Goal: Book appointment/travel/reservation

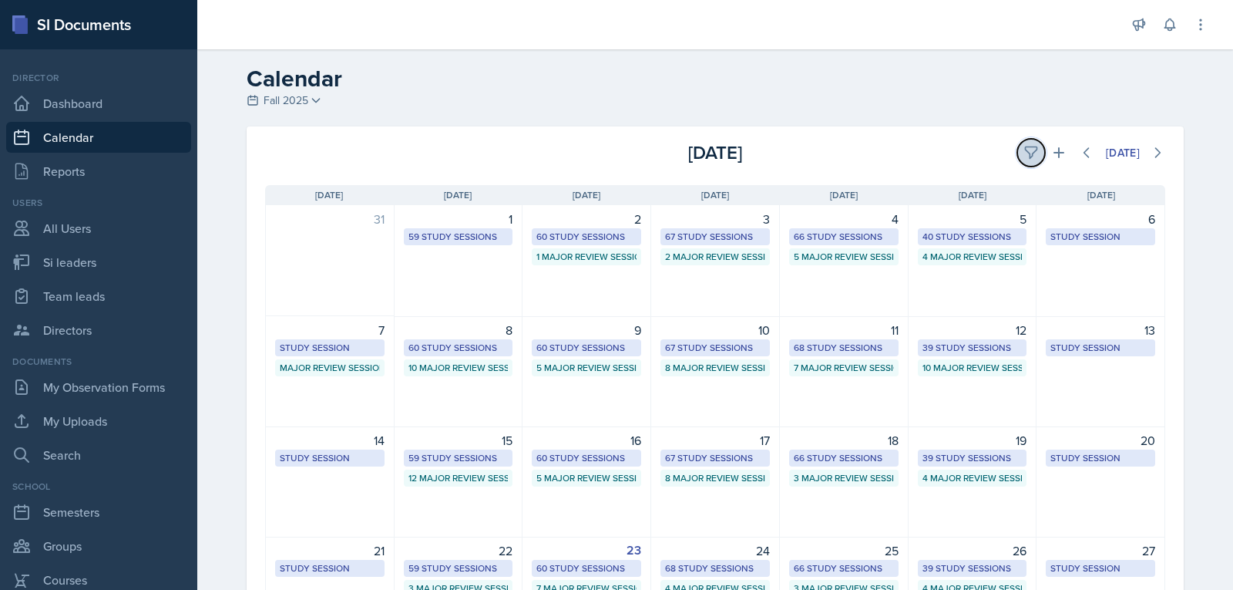
click at [1017, 149] on button at bounding box center [1031, 153] width 28 height 28
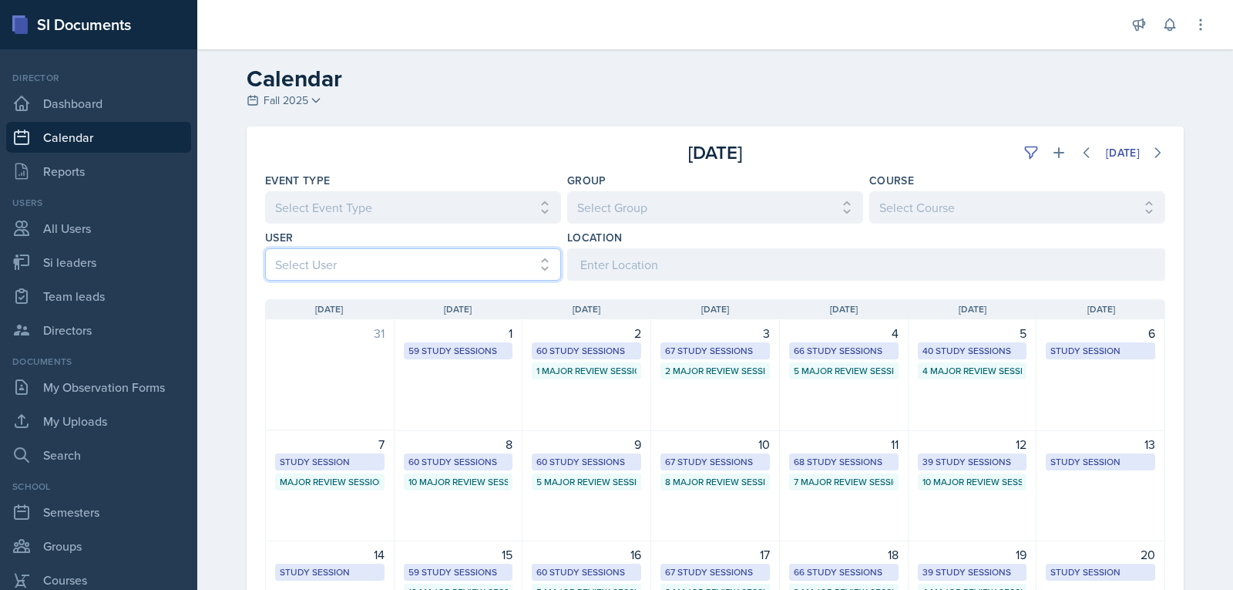
click at [384, 268] on select "Select User All [PERSON_NAME] [PERSON_NAME] [PERSON_NAME] [PERSON_NAME] [PERSON…" at bounding box center [413, 264] width 296 height 32
click at [265, 248] on select "Select User All [PERSON_NAME] [PERSON_NAME] [PERSON_NAME] [PERSON_NAME] [PERSON…" at bounding box center [413, 264] width 296 height 32
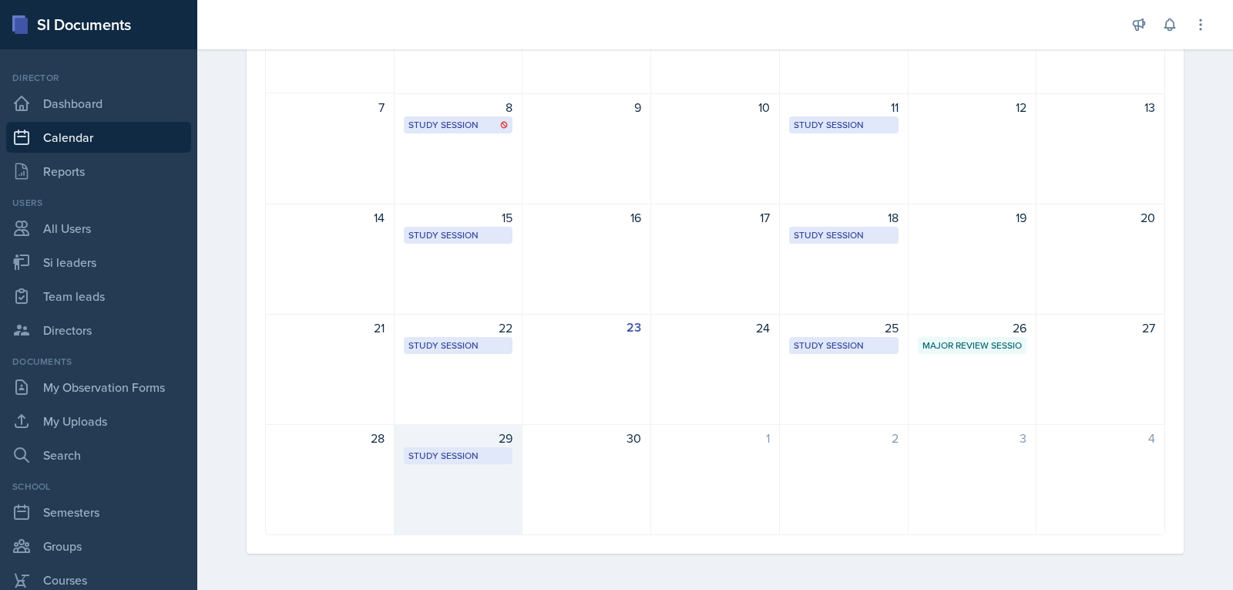
scroll to position [338, 0]
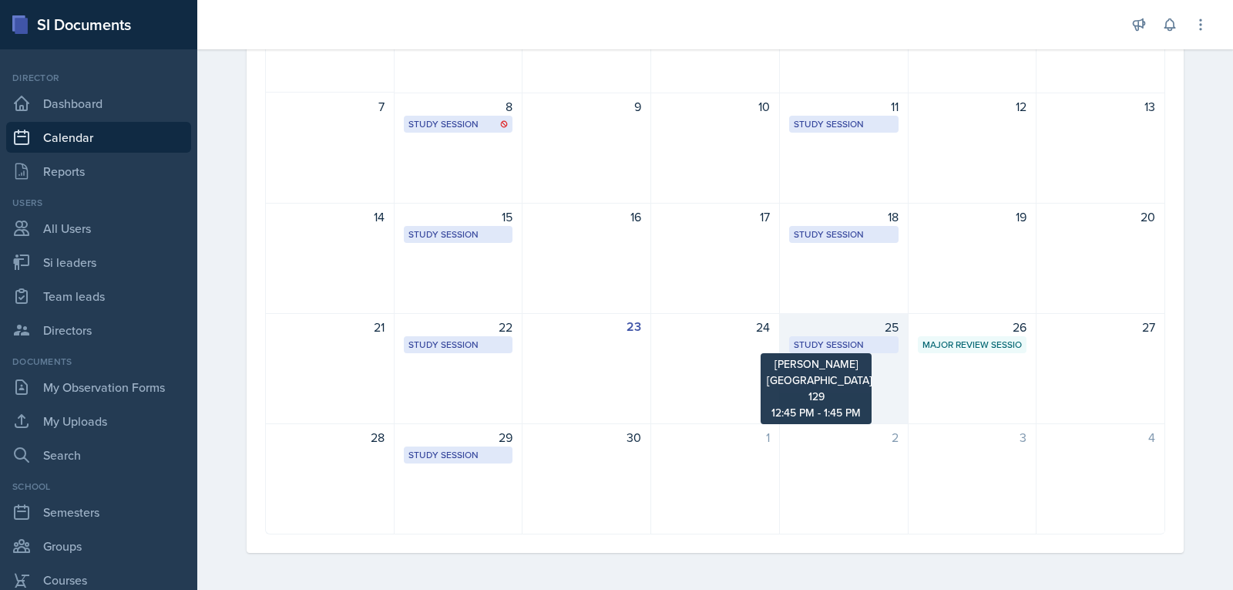
click at [877, 340] on div "Study Session" at bounding box center [844, 345] width 100 height 14
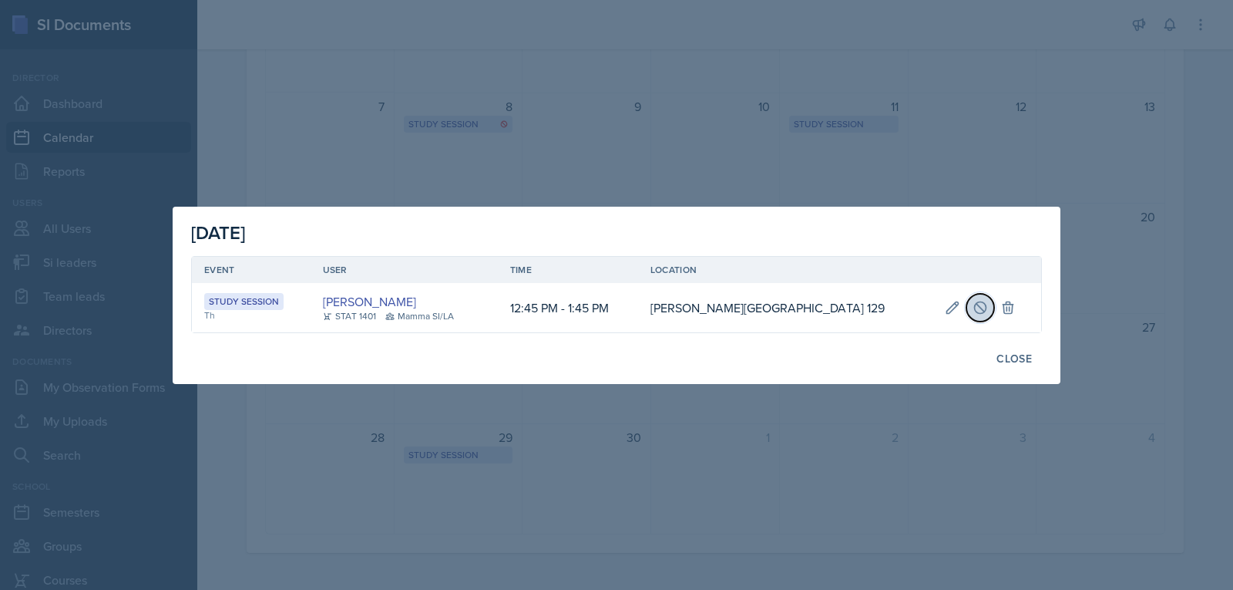
click at [966, 304] on button at bounding box center [980, 308] width 28 height 28
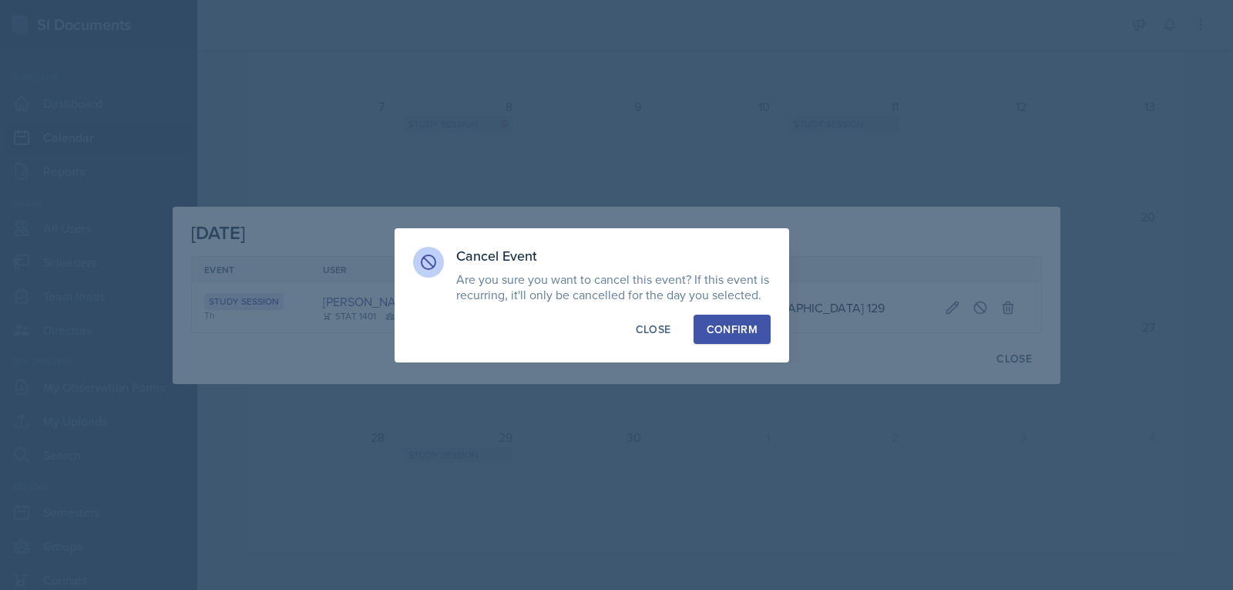
click at [746, 327] on div "Confirm" at bounding box center [732, 328] width 51 height 15
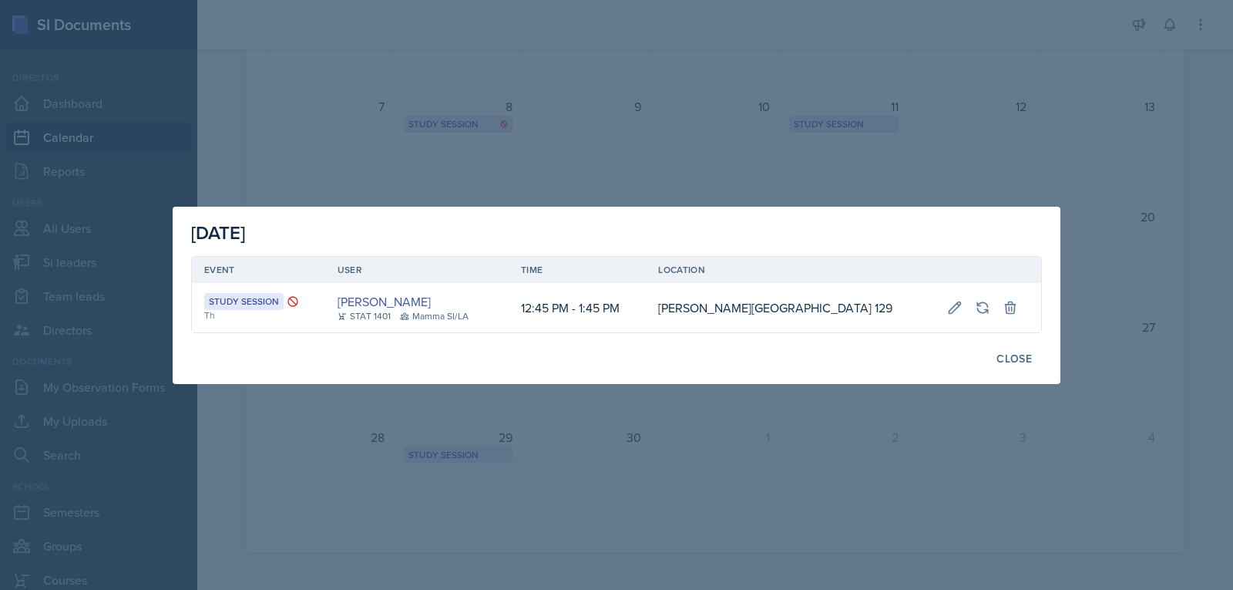
click at [414, 154] on div at bounding box center [616, 295] width 1233 height 590
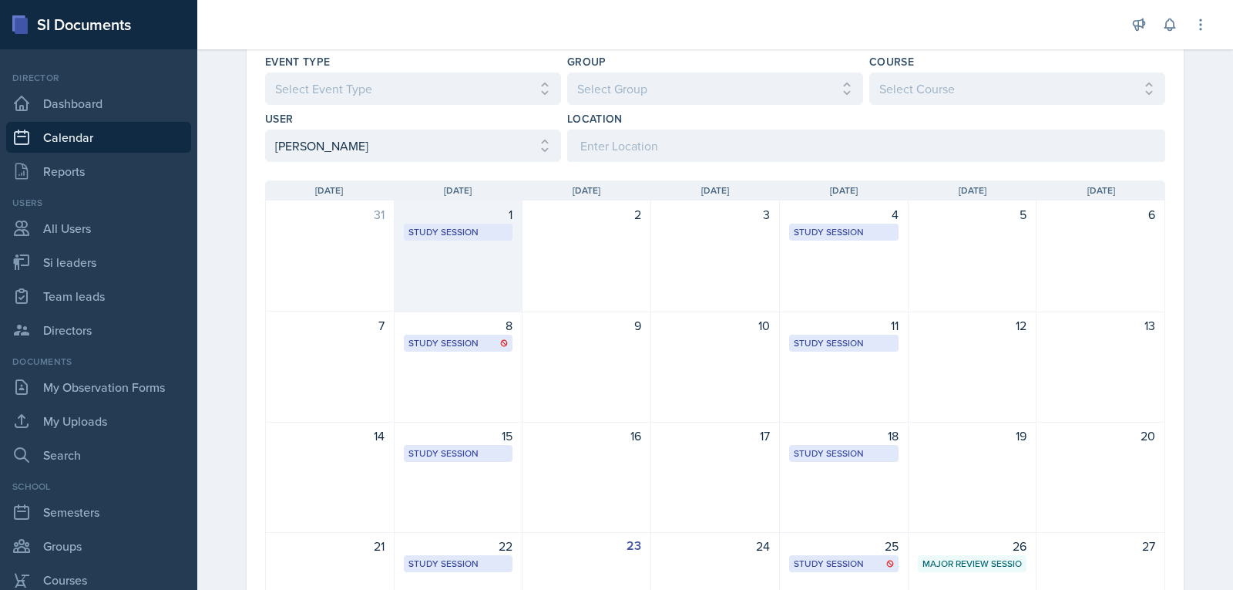
scroll to position [0, 0]
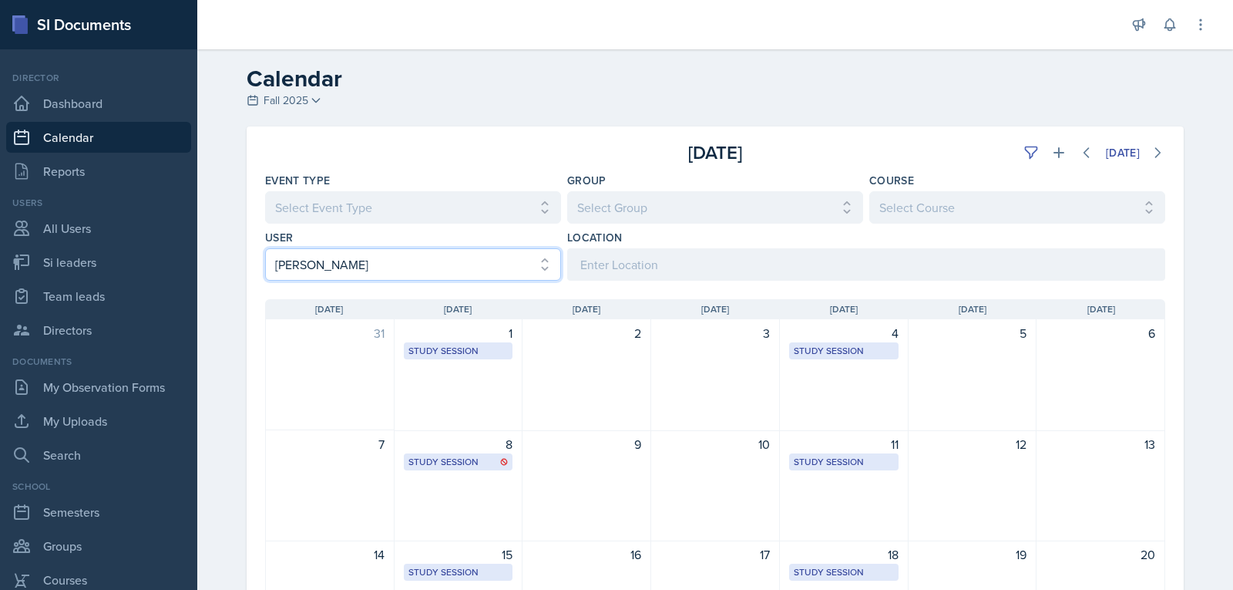
click at [363, 270] on select "Select User All [PERSON_NAME] [PERSON_NAME] [PERSON_NAME] [PERSON_NAME] [PERSON…" at bounding box center [413, 264] width 296 height 32
select select "9655edd8-289a-4ef9-a5fd-de0dcef040f5"
click at [265, 248] on select "Select User All [PERSON_NAME] [PERSON_NAME] [PERSON_NAME] [PERSON_NAME] [PERSON…" at bounding box center [413, 264] width 296 height 32
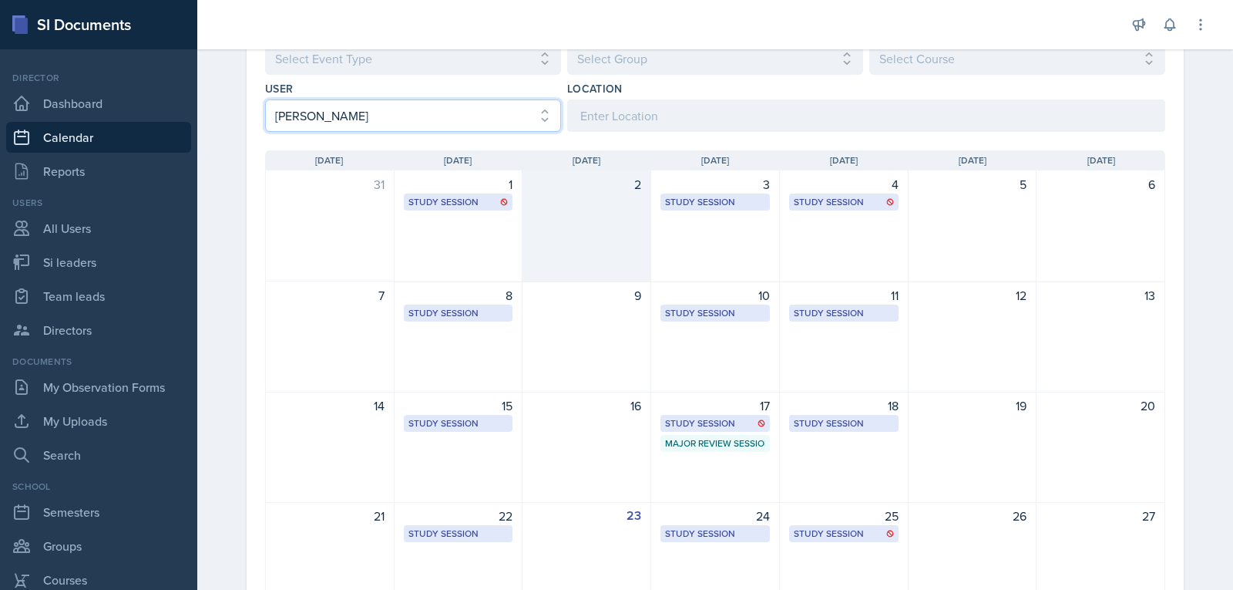
scroll to position [338, 0]
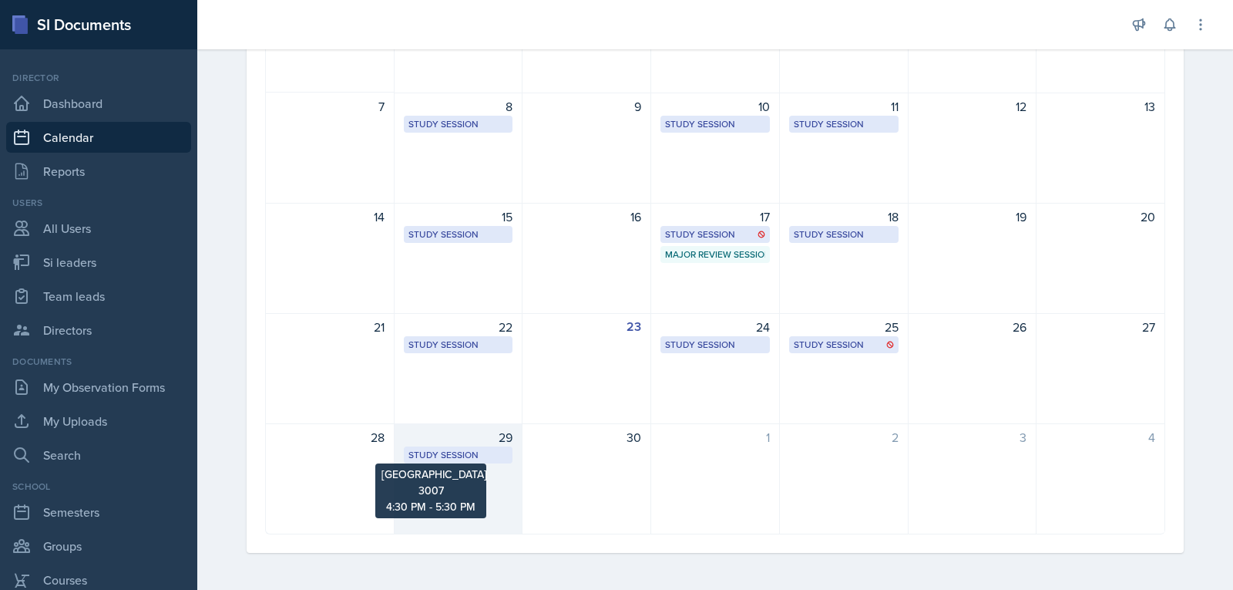
click at [492, 450] on div "Study Session" at bounding box center [458, 455] width 100 height 14
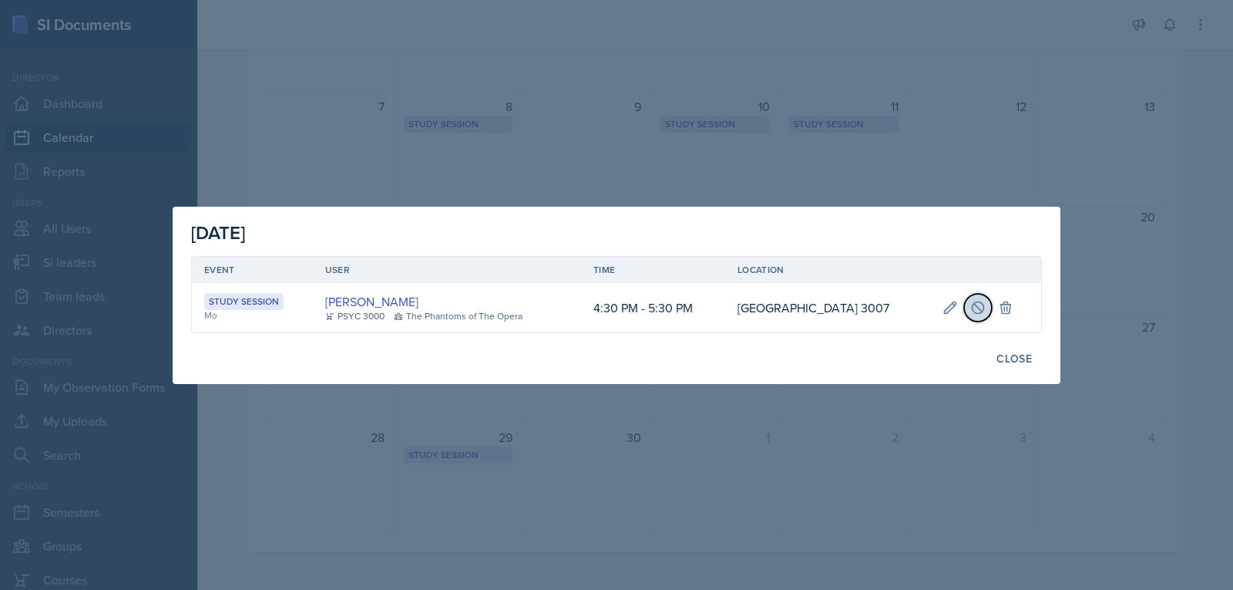
click at [983, 313] on icon at bounding box center [977, 307] width 15 height 15
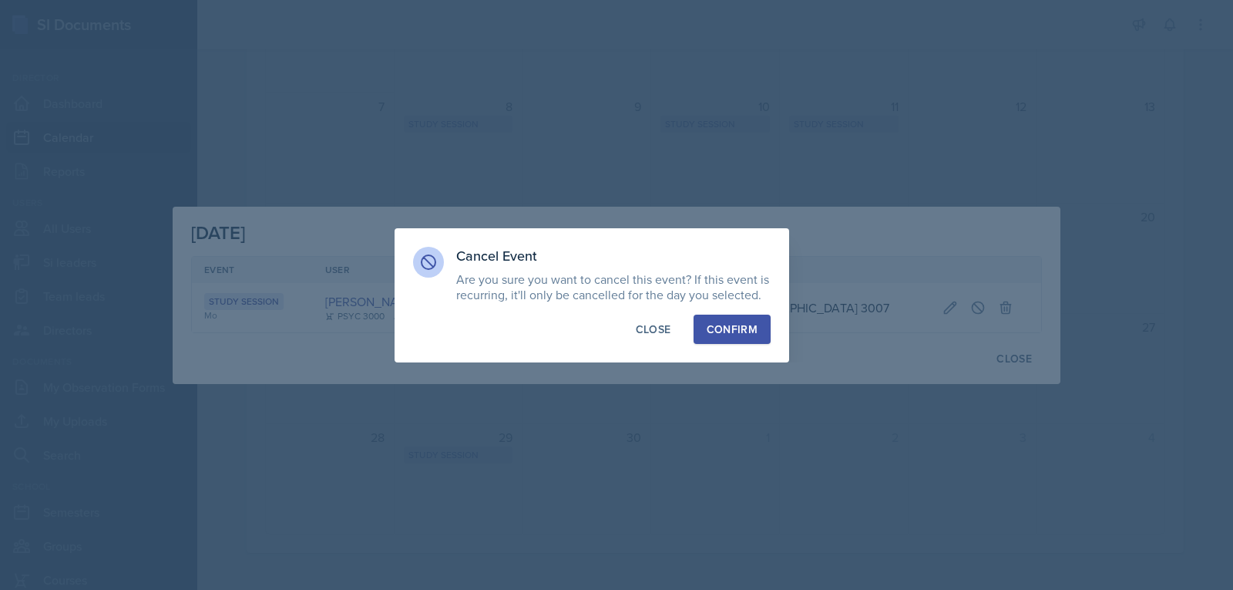
click at [738, 330] on div "Confirm" at bounding box center [732, 328] width 51 height 15
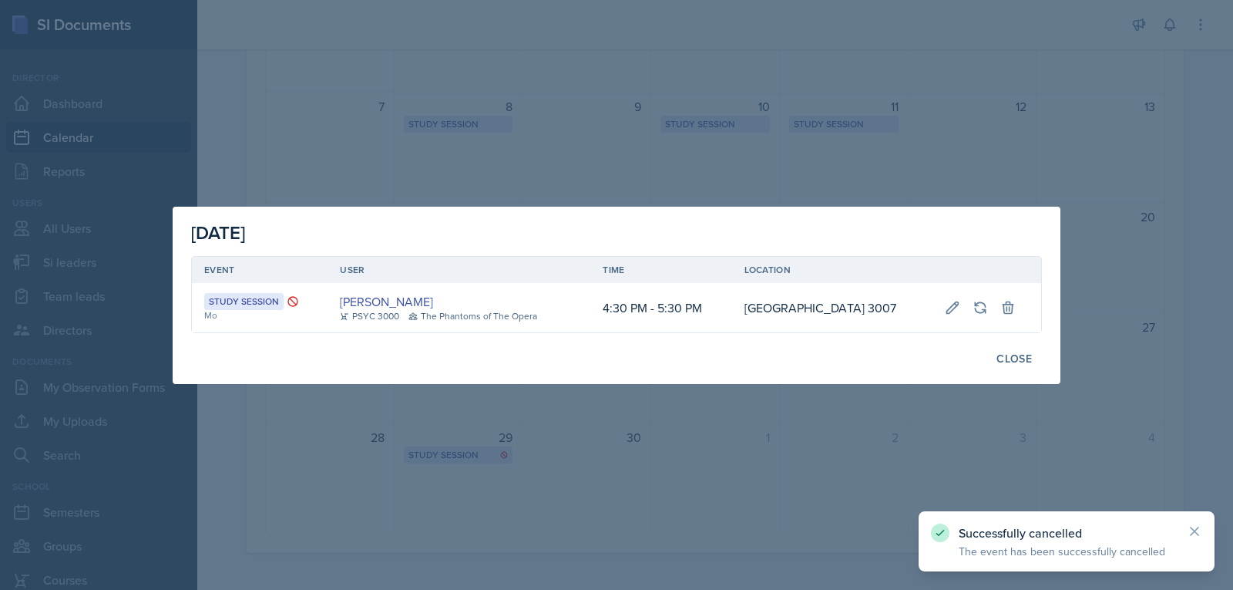
click at [870, 432] on div at bounding box center [616, 295] width 1233 height 590
